Goal: Information Seeking & Learning: Learn about a topic

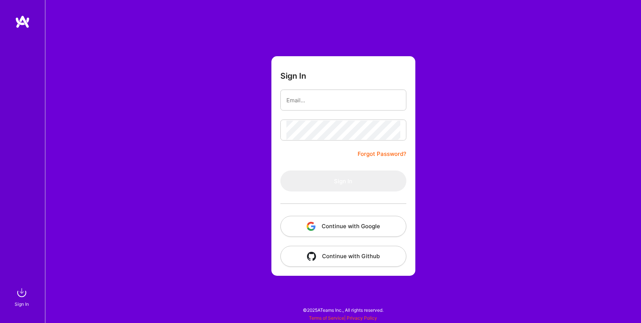
click at [331, 232] on button "Continue with Google" at bounding box center [344, 226] width 126 height 21
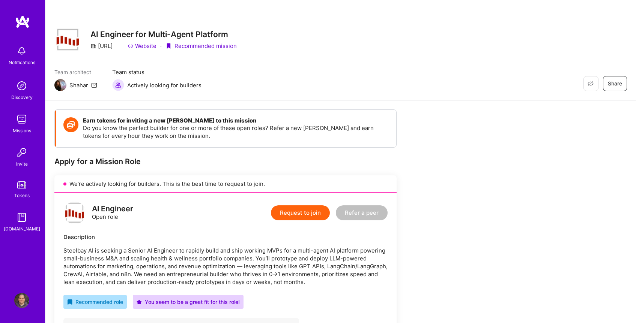
click at [23, 120] on img at bounding box center [21, 119] width 15 height 15
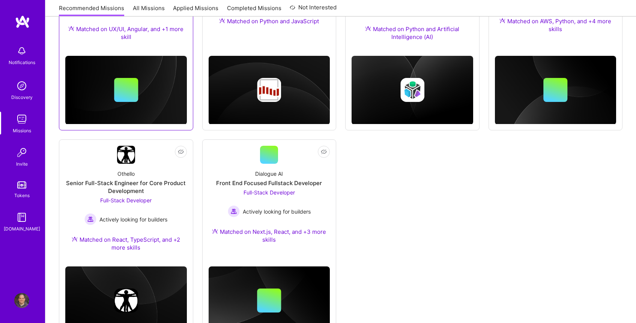
scroll to position [409, 0]
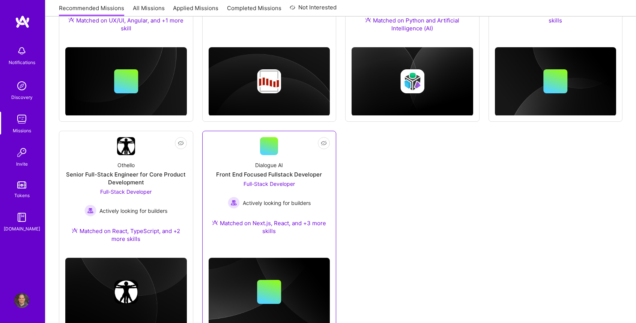
click at [225, 190] on div "Dialogue AI Front End Focused Fullstack Developer Full-Stack Developer Actively…" at bounding box center [270, 199] width 122 height 89
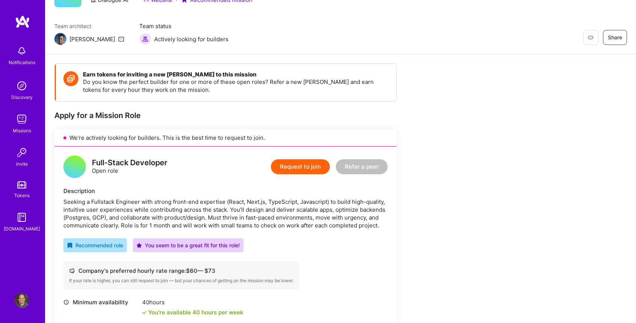
scroll to position [172, 0]
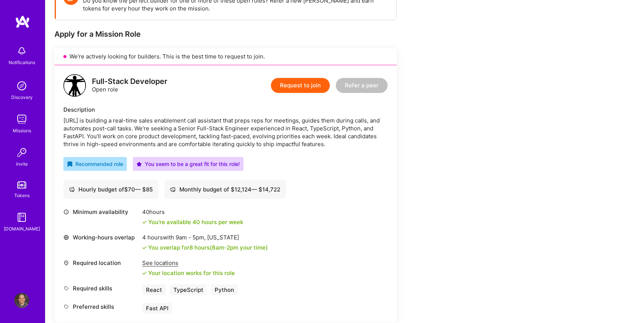
scroll to position [181, 0]
